Goal: Information Seeking & Learning: Check status

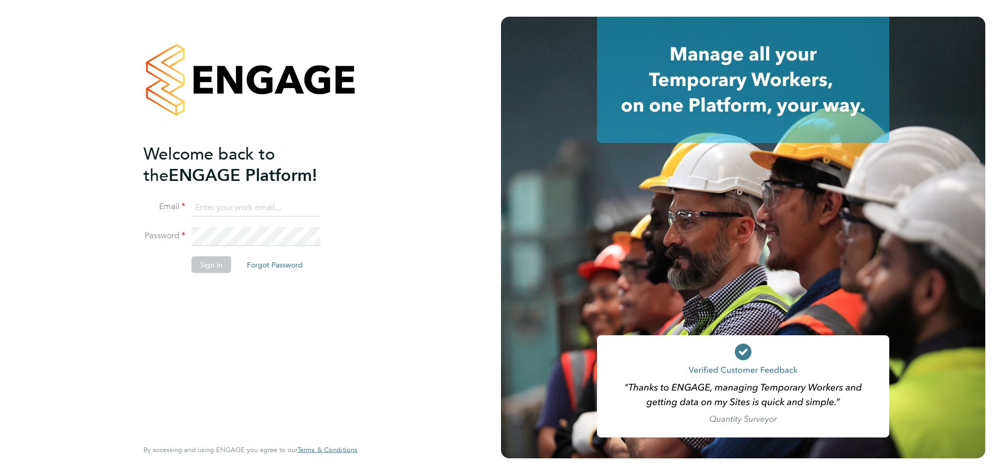
type input "fletcher.melhuish@vistry.co.uk"
click at [211, 264] on button "Sign In" at bounding box center [212, 264] width 40 height 17
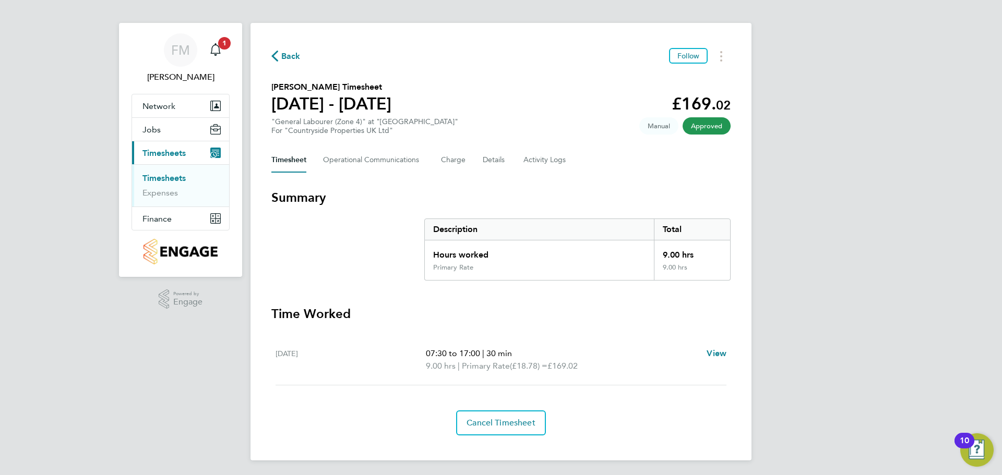
scroll to position [8, 0]
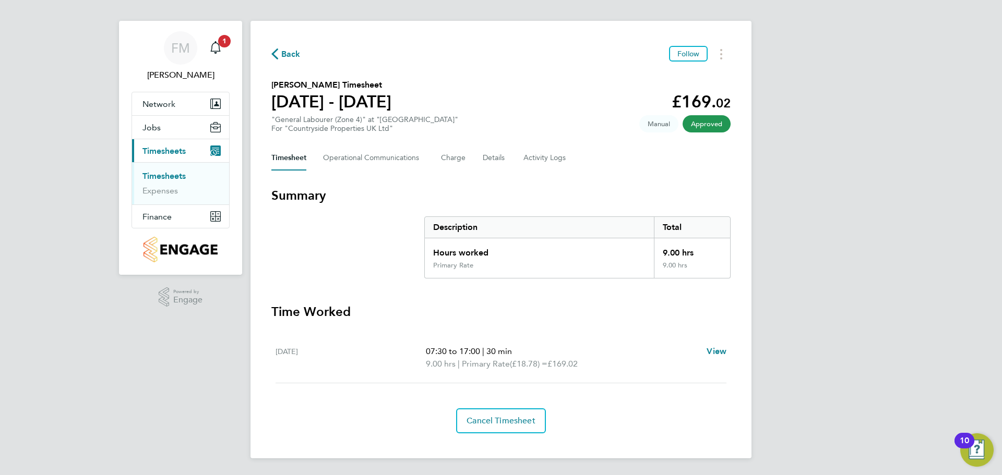
click at [287, 58] on span "Back" at bounding box center [290, 54] width 19 height 13
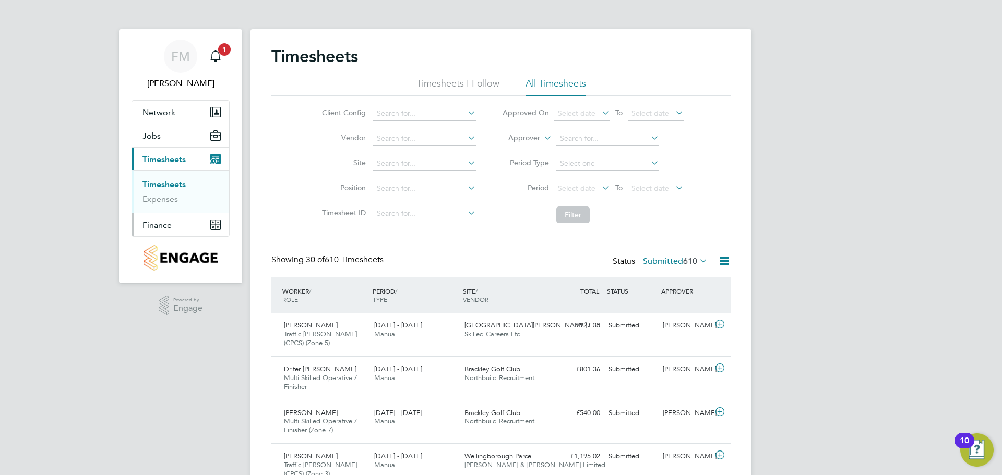
click at [190, 227] on button "Finance" at bounding box center [180, 224] width 97 height 23
click at [188, 211] on link "Invoices & Credit Notes" at bounding box center [174, 213] width 65 height 20
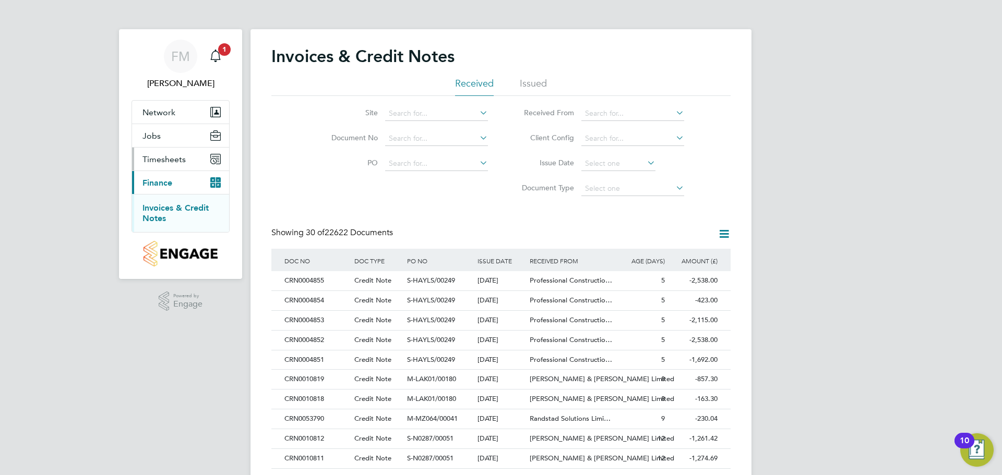
click at [187, 158] on button "Timesheets" at bounding box center [180, 159] width 97 height 23
click at [173, 162] on span "Timesheets" at bounding box center [163, 159] width 43 height 10
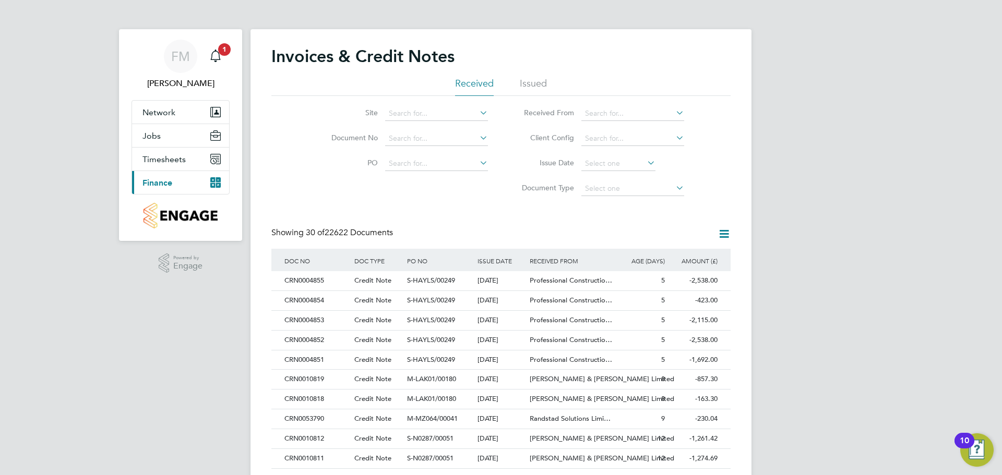
click at [231, 164] on app-nav-sections-wrapper "FM Fletcher Melhuish Notifications 1 Applications: Network Team Members Sites W…" at bounding box center [180, 135] width 123 height 212
click at [216, 139] on icon "Main navigation" at bounding box center [215, 137] width 9 height 5
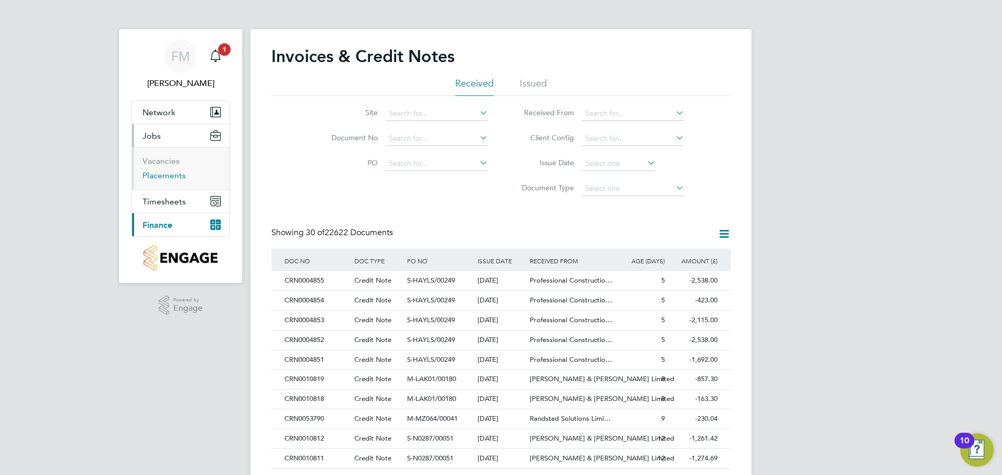
click at [178, 174] on link "Placements" at bounding box center [163, 176] width 43 height 10
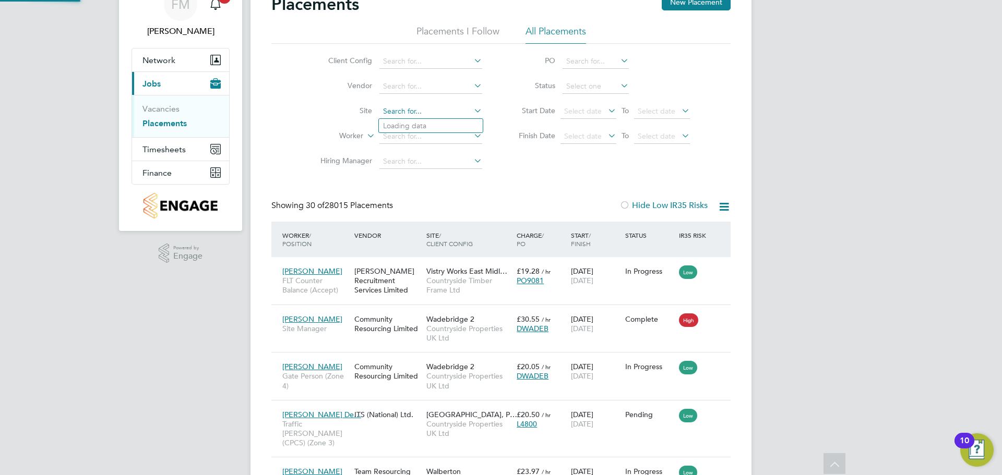
click at [412, 114] on input at bounding box center [430, 111] width 103 height 15
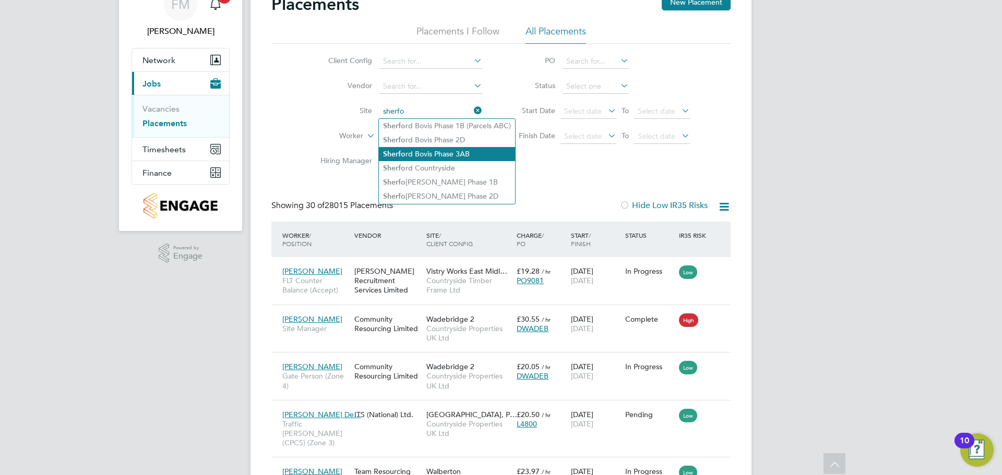
click at [420, 198] on li "Sherfo rd Linden Phase 2D" at bounding box center [447, 196] width 136 height 14
type input "Sherford Linden Phase 2D"
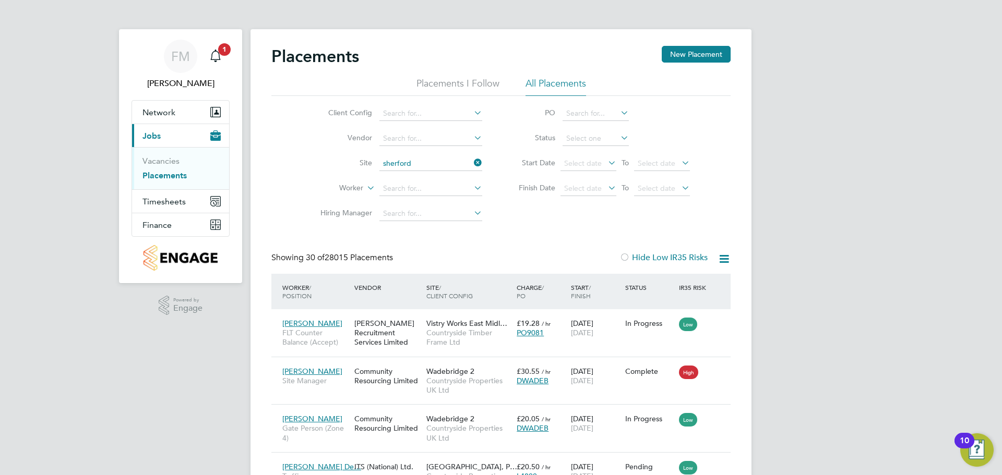
click at [469, 228] on li "Sherford Linden Phase 1B" at bounding box center [446, 235] width 134 height 14
type input "Sherford Linden Phase 1B"
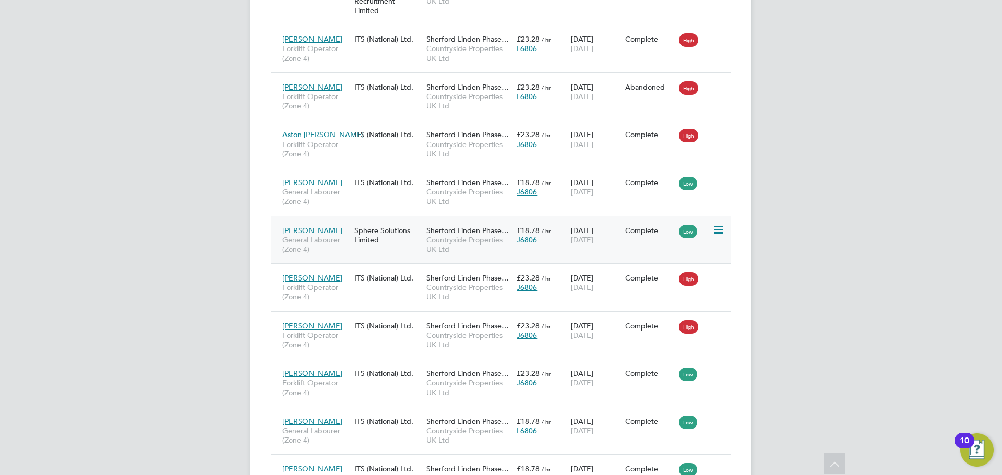
click at [319, 221] on div "Mark Arrowsmith General Labourer (Zone 4)" at bounding box center [316, 240] width 72 height 39
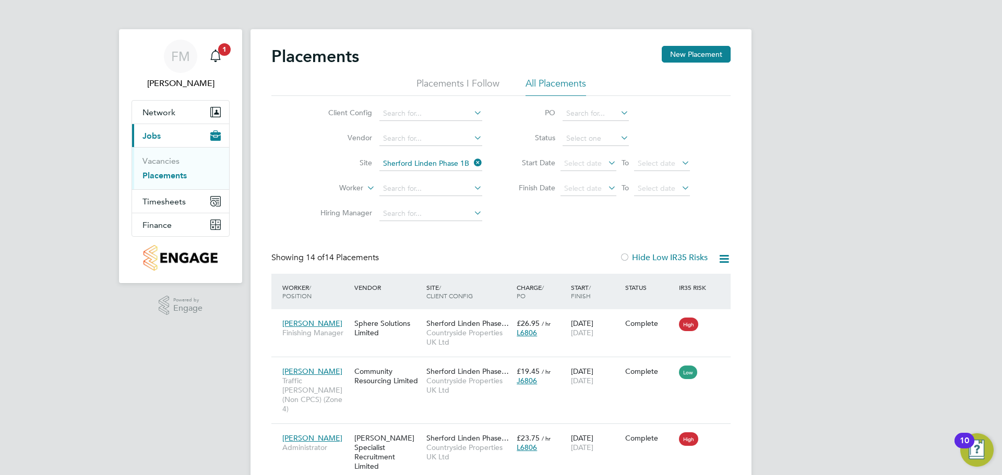
scroll to position [439, 0]
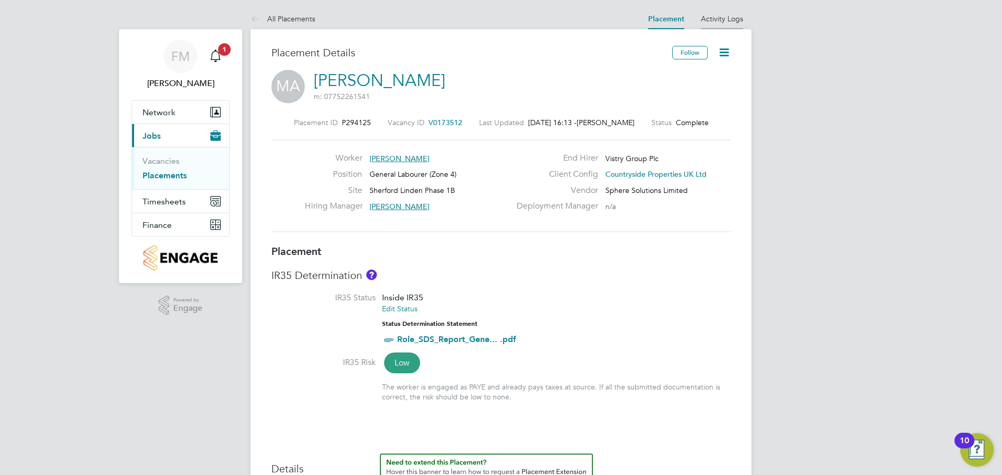
click at [729, 19] on link "Activity Logs" at bounding box center [722, 18] width 42 height 9
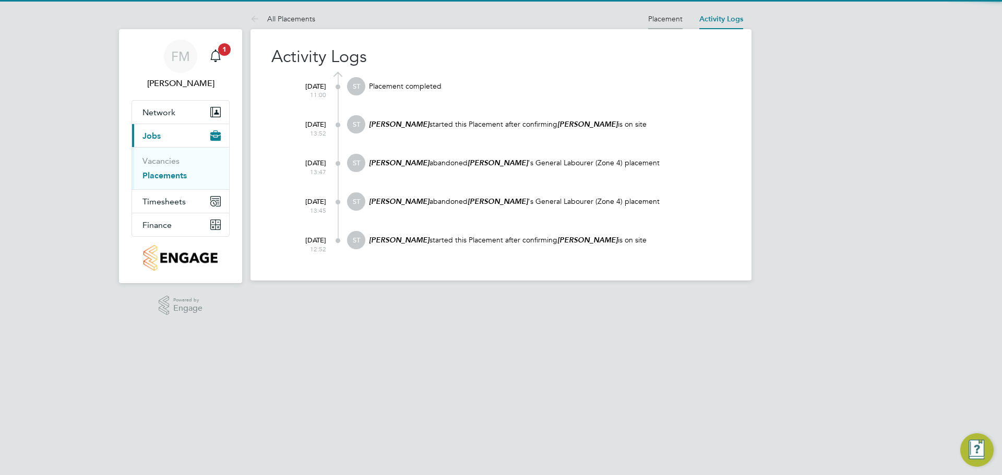
click at [681, 18] on link "Placement" at bounding box center [665, 18] width 34 height 9
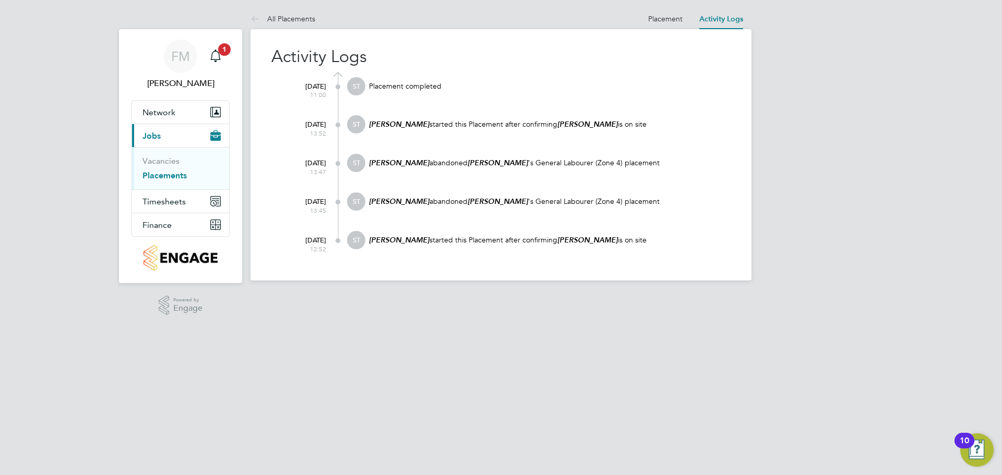
click at [171, 175] on link "Placements" at bounding box center [164, 176] width 44 height 10
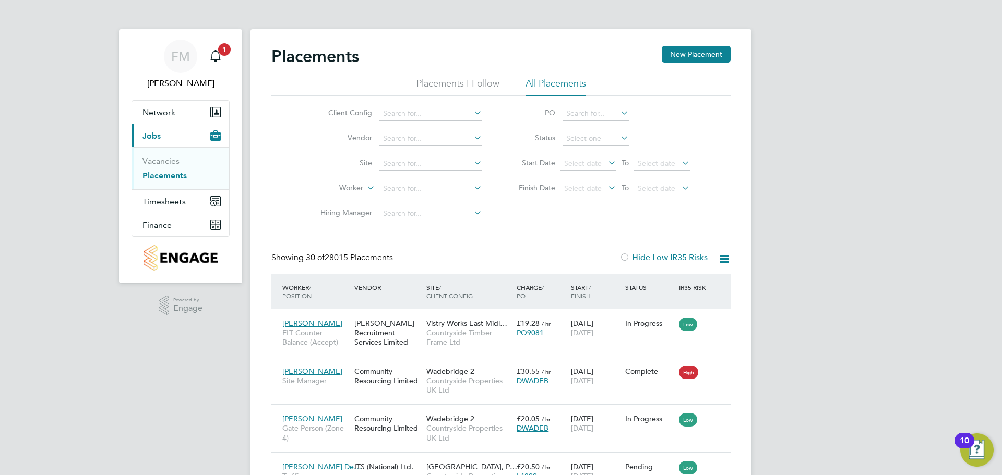
click at [450, 151] on li "Site" at bounding box center [397, 163] width 196 height 25
click at [450, 156] on li "Site" at bounding box center [397, 163] width 196 height 25
click at [450, 160] on input at bounding box center [430, 164] width 103 height 15
click at [456, 223] on li "Sherfor d Countryside" at bounding box center [447, 220] width 136 height 14
type input "Sherford Countryside"
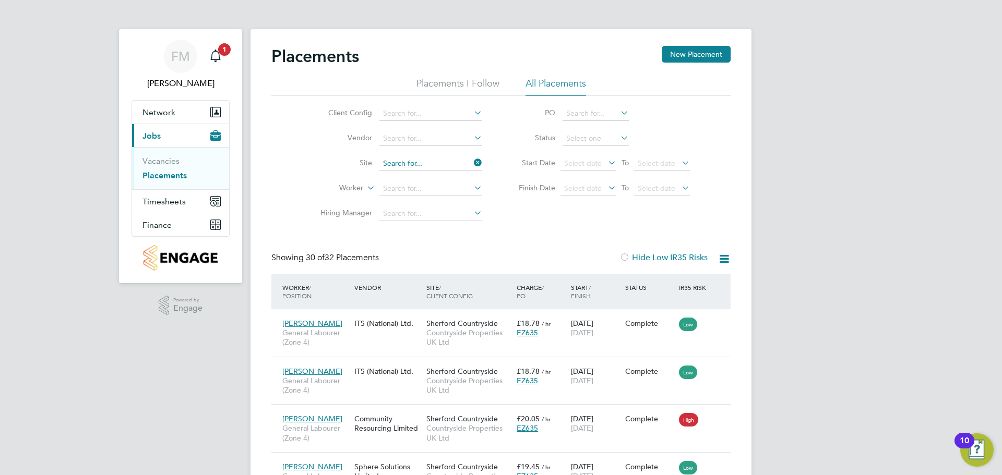
click at [452, 167] on input at bounding box center [430, 164] width 103 height 15
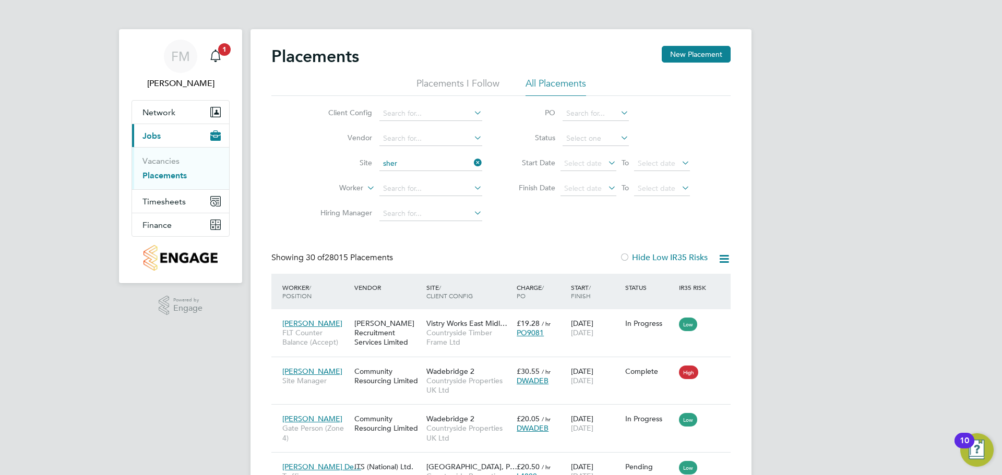
click at [491, 242] on li "[PERSON_NAME] Linden Phase 1B" at bounding box center [447, 249] width 136 height 14
type input "Sherford Linden Phase 1B"
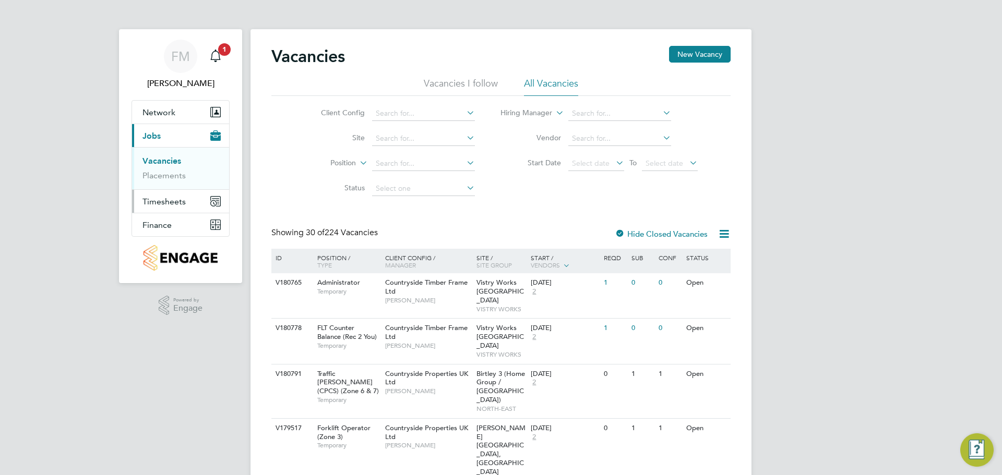
click at [205, 208] on button "Timesheets" at bounding box center [180, 201] width 97 height 23
click at [172, 184] on link "Timesheets" at bounding box center [163, 185] width 43 height 10
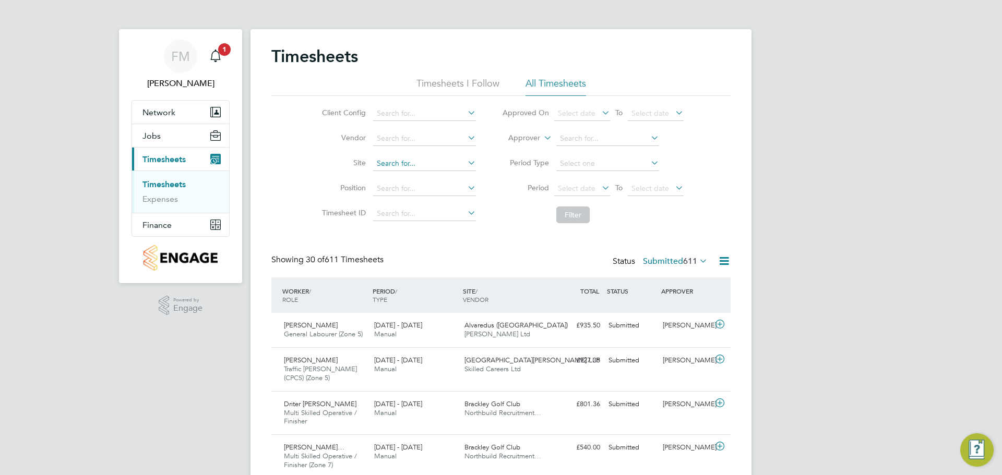
type input "sherforfd"
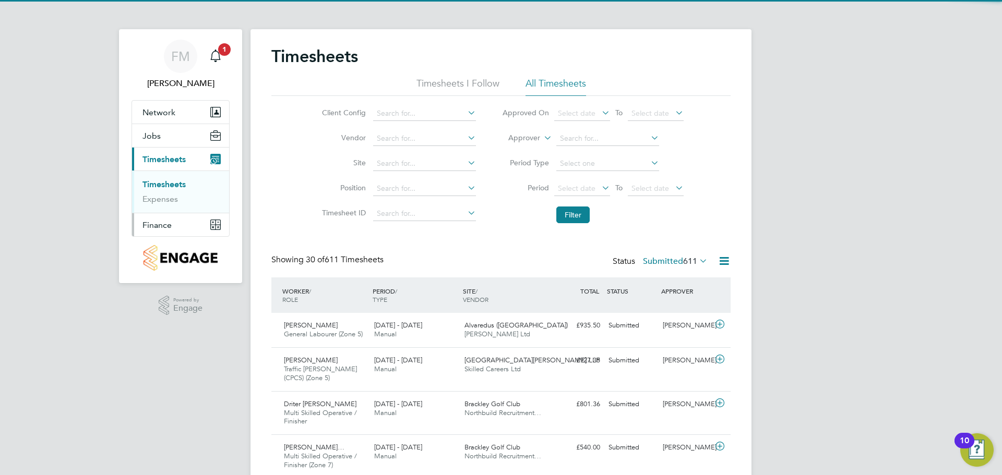
click at [190, 219] on button "Finance" at bounding box center [180, 224] width 97 height 23
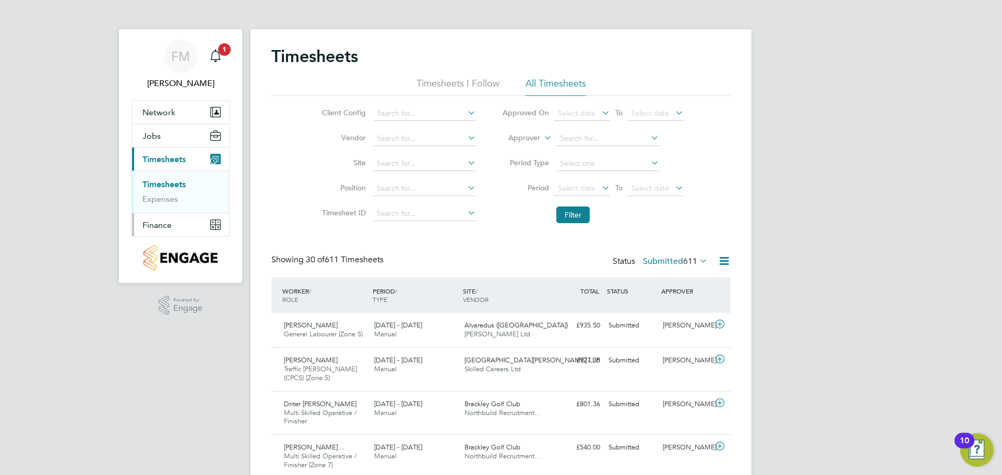
click at [183, 218] on button "Finance" at bounding box center [180, 224] width 97 height 23
click at [182, 222] on li "Invoices & Credit Notes" at bounding box center [181, 213] width 78 height 21
click at [184, 214] on li "Invoices & Credit Notes" at bounding box center [181, 213] width 78 height 21
click at [186, 212] on link "Invoices & Credit Notes" at bounding box center [174, 213] width 65 height 20
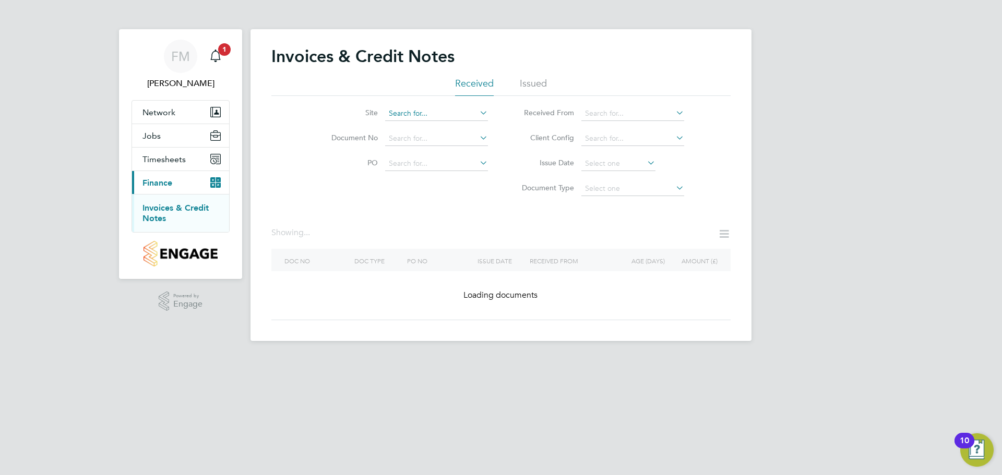
click at [446, 114] on input at bounding box center [436, 113] width 103 height 15
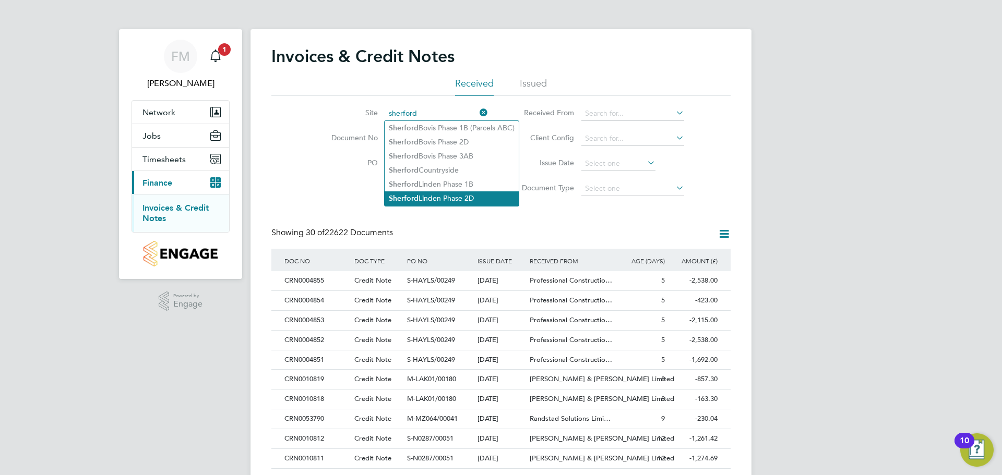
click at [494, 192] on li "Sherford Linden Phase 2D" at bounding box center [452, 199] width 134 height 14
type input "Sherford Linden Phase 2D"
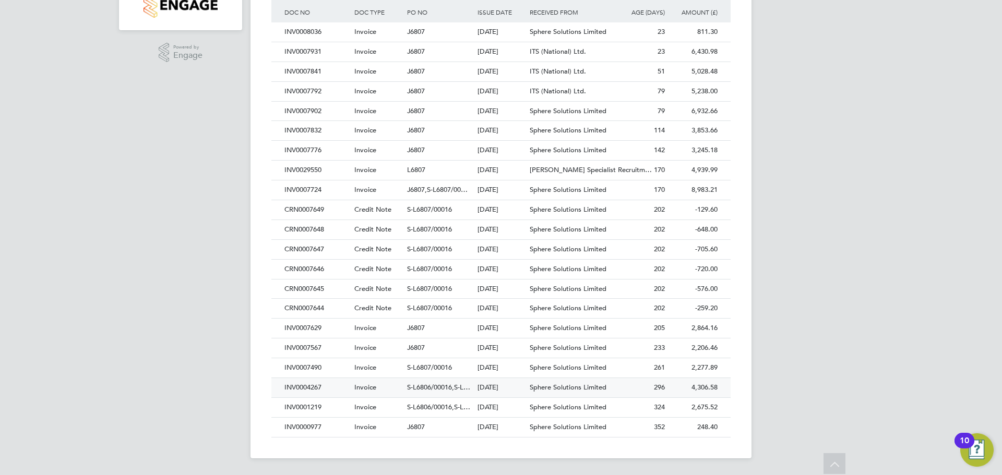
click at [351, 389] on div "INV0004267" at bounding box center [317, 387] width 70 height 19
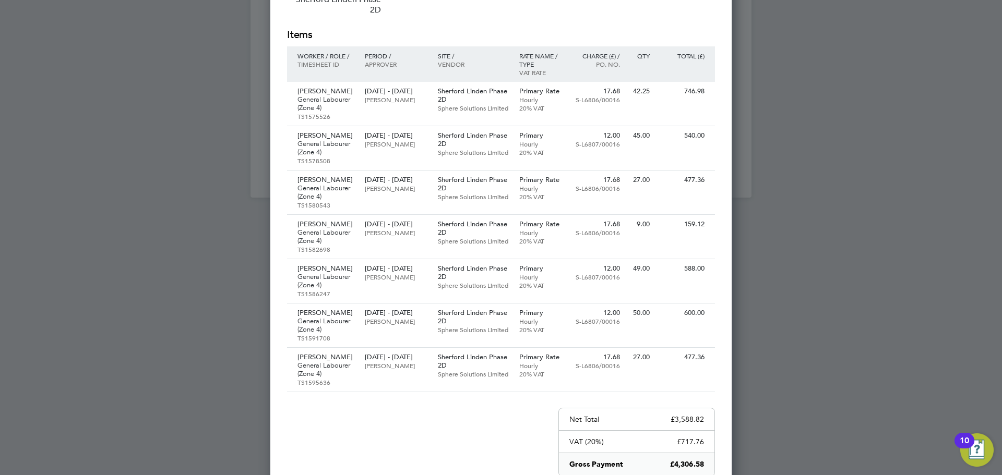
click at [869, 225] on div at bounding box center [501, 237] width 1002 height 475
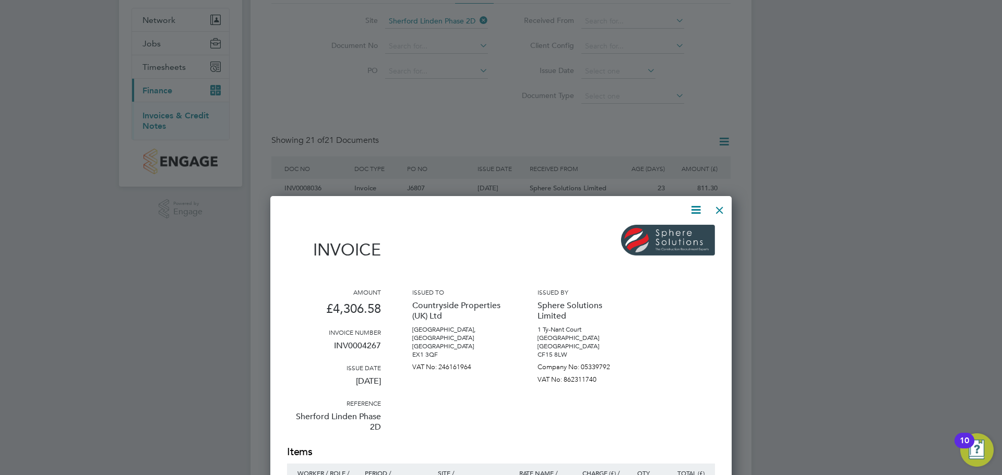
click at [711, 207] on div at bounding box center [719, 207] width 19 height 19
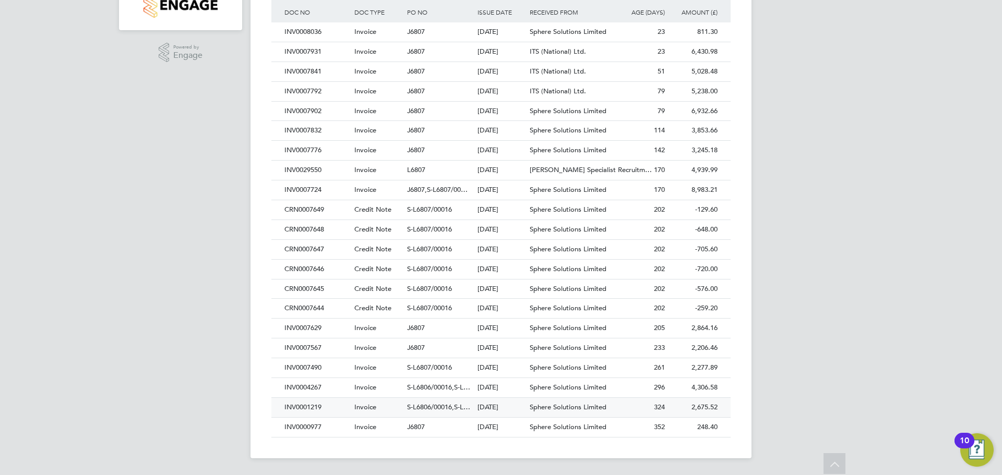
click at [375, 404] on span "Invoice" at bounding box center [365, 407] width 22 height 9
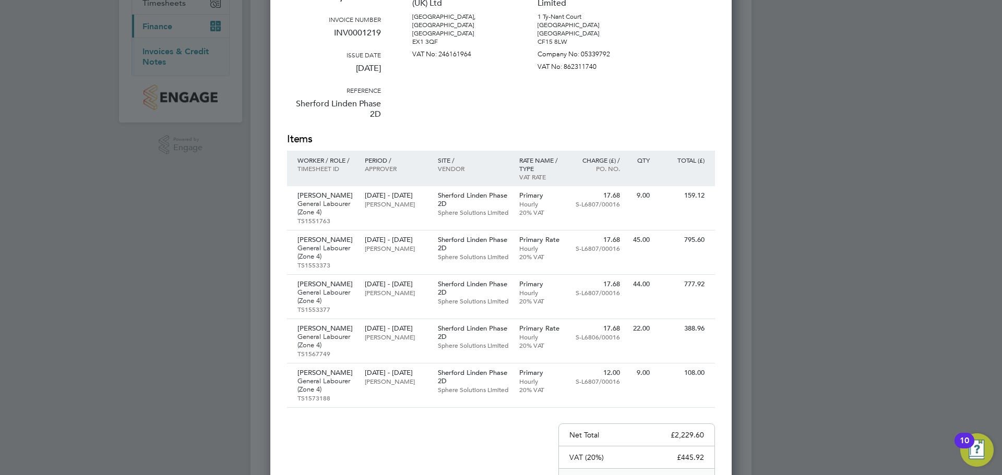
click at [749, 318] on div at bounding box center [501, 237] width 1002 height 475
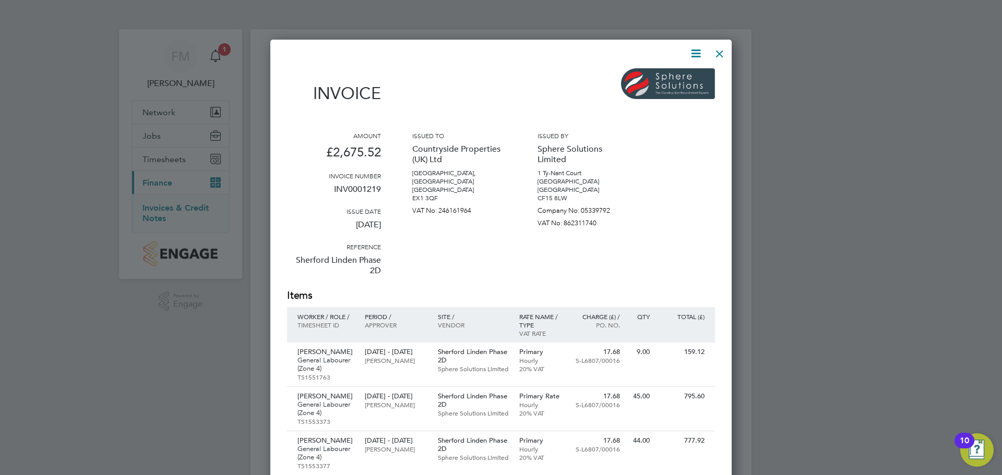
click at [712, 48] on div at bounding box center [719, 51] width 19 height 19
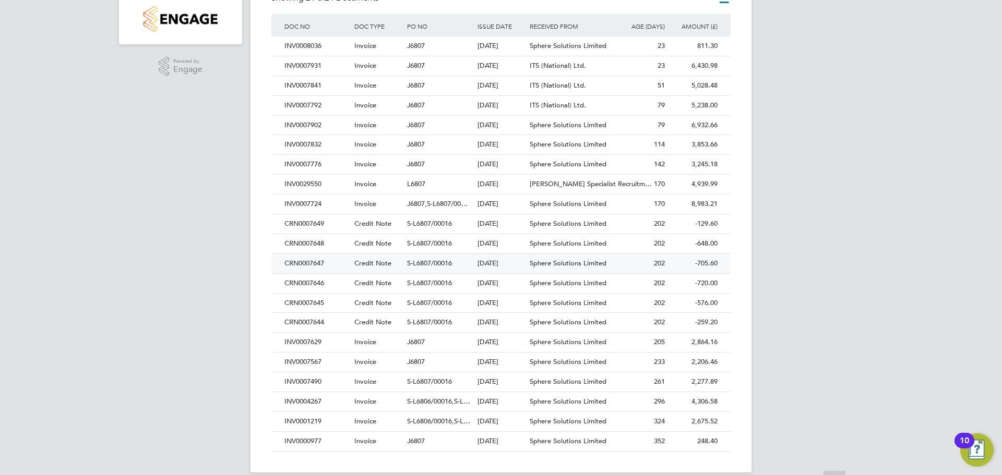
scroll to position [249, 0]
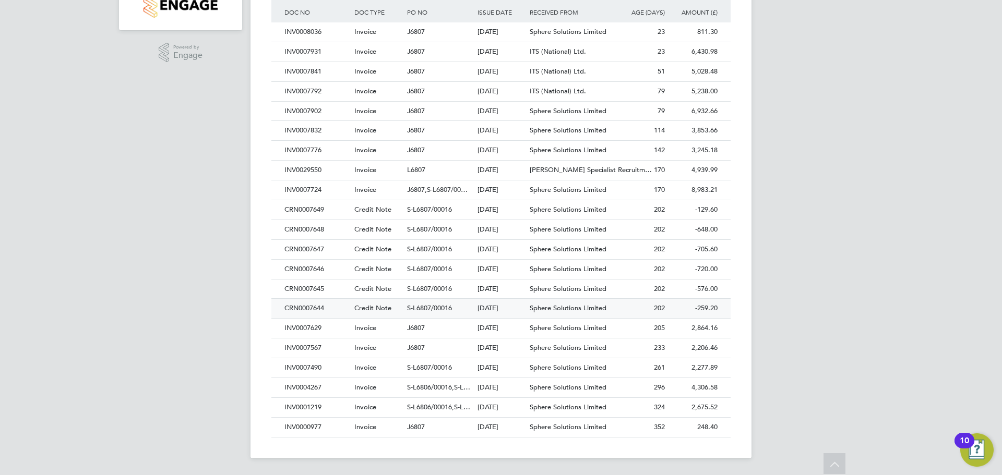
click at [445, 304] on span "S-L6807/00016" at bounding box center [429, 308] width 45 height 9
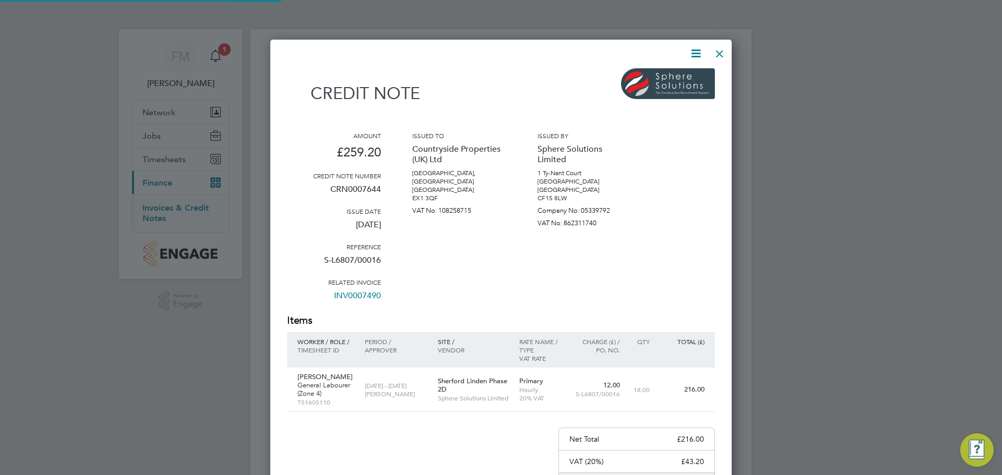
scroll to position [590, 462]
click at [723, 55] on div at bounding box center [719, 51] width 19 height 19
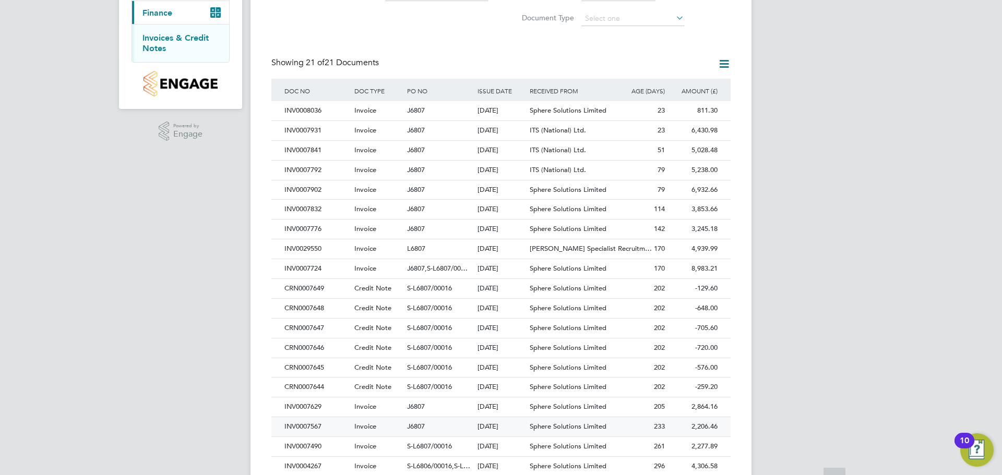
scroll to position [249, 0]
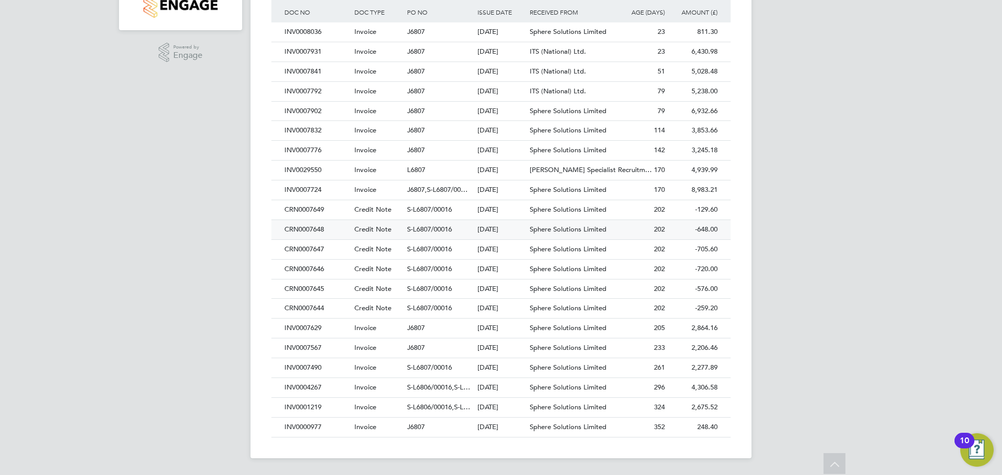
click at [442, 230] on span "S-L6807/00016" at bounding box center [429, 229] width 45 height 9
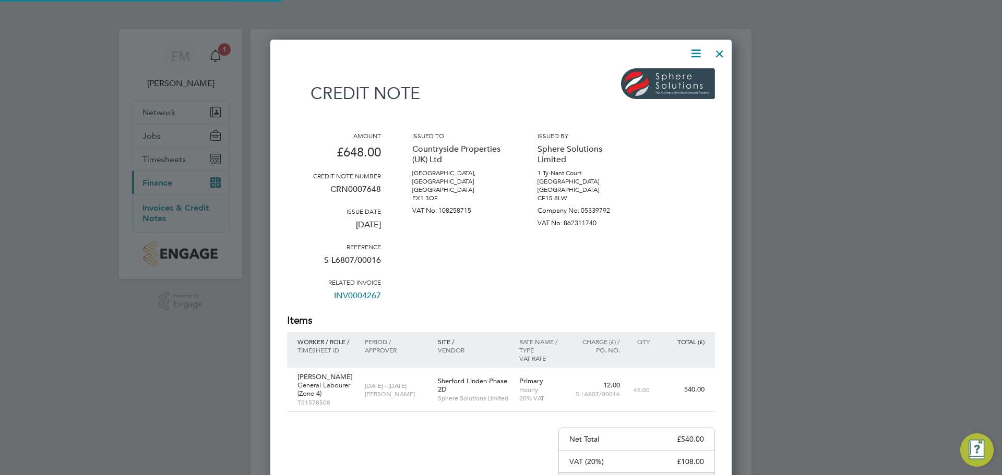
scroll to position [590, 462]
click at [720, 47] on div at bounding box center [719, 51] width 19 height 19
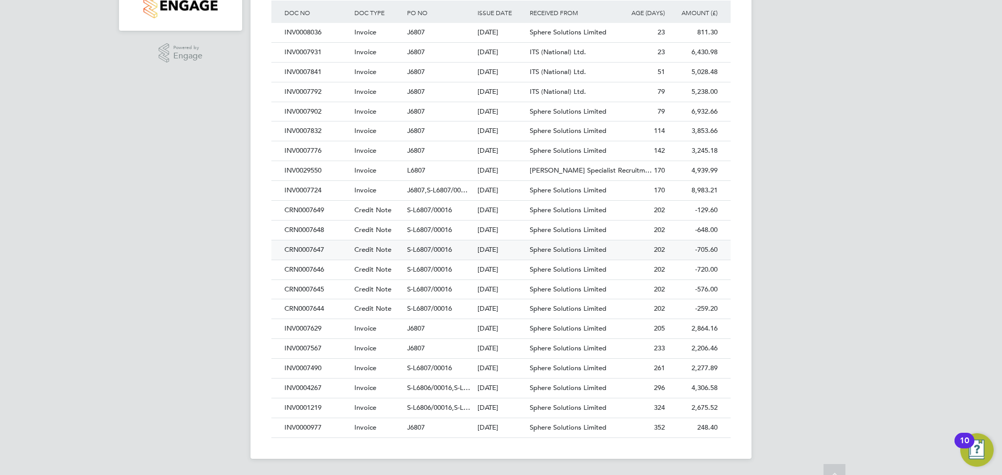
scroll to position [249, 0]
click at [458, 202] on div "S-L6807/00016" at bounding box center [439, 209] width 70 height 19
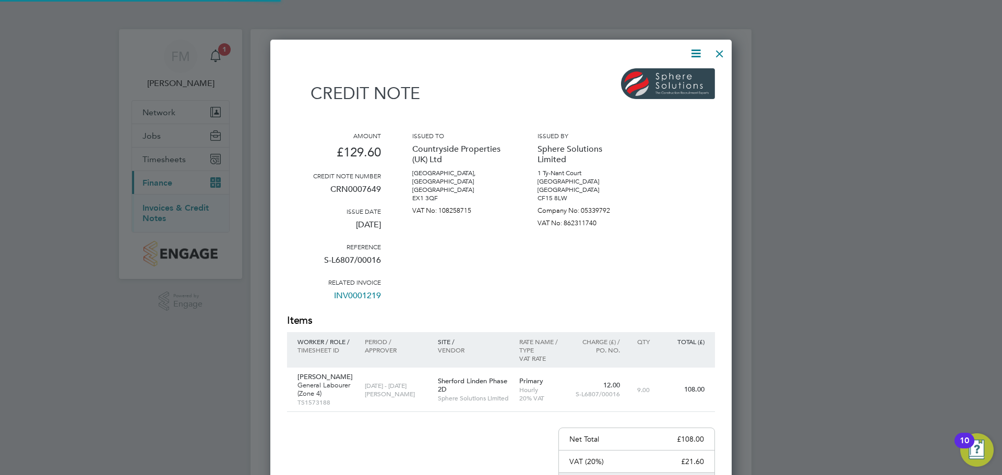
scroll to position [590, 462]
click at [719, 55] on div at bounding box center [719, 51] width 19 height 19
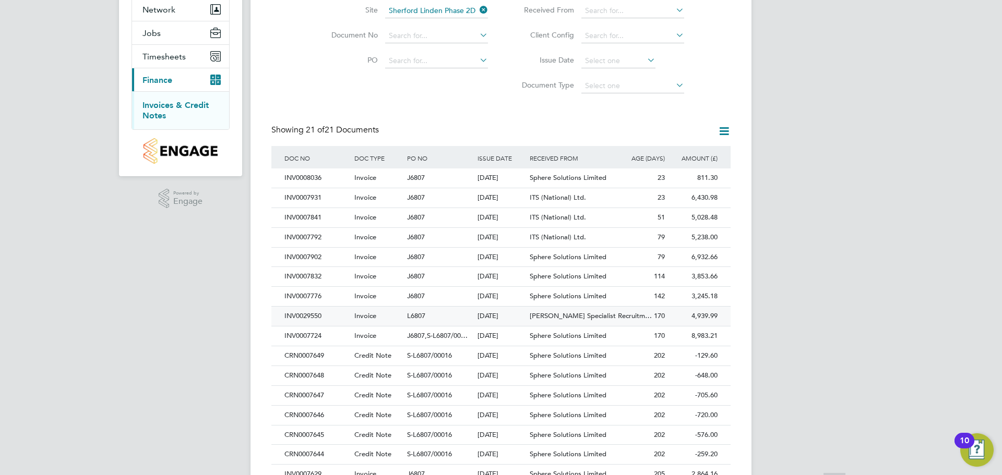
scroll to position [249, 0]
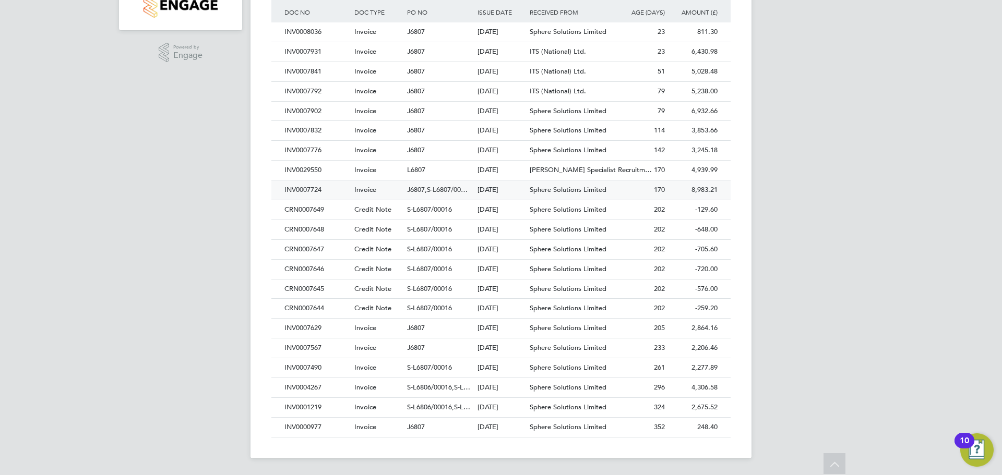
click at [455, 192] on span "J6807,S-L6807/00…" at bounding box center [437, 189] width 61 height 9
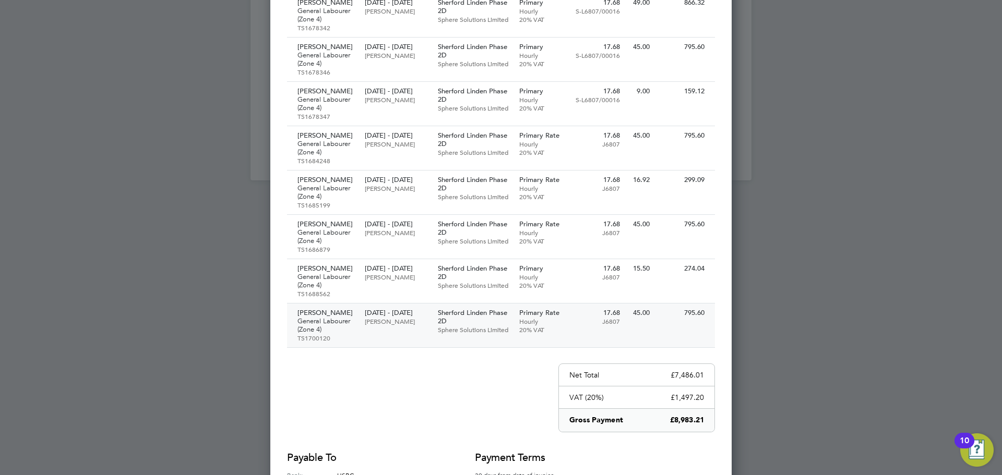
scroll to position [617, 0]
